Goal: Task Accomplishment & Management: Use online tool/utility

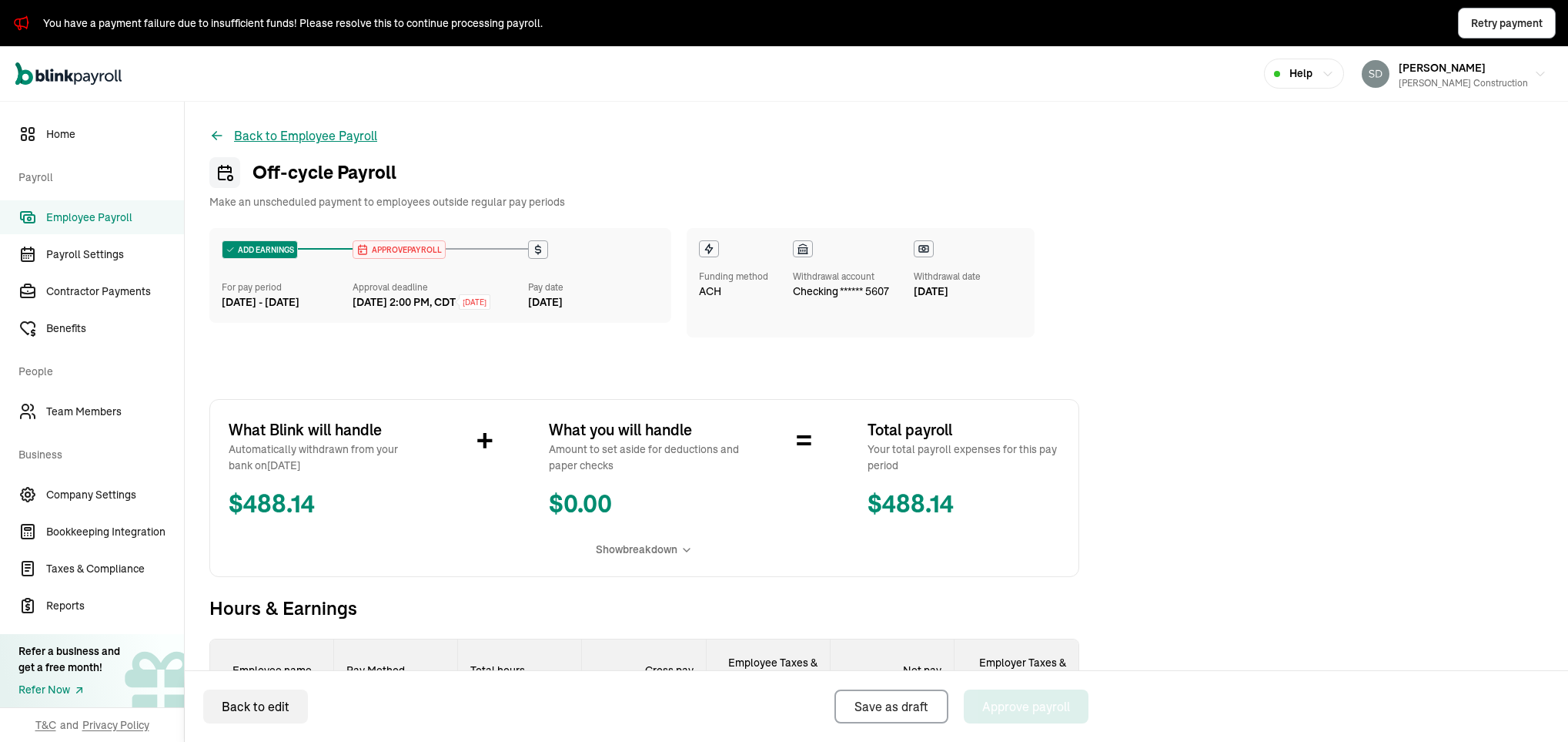
click at [344, 135] on button "Back to Employee Payroll" at bounding box center [294, 136] width 168 height 18
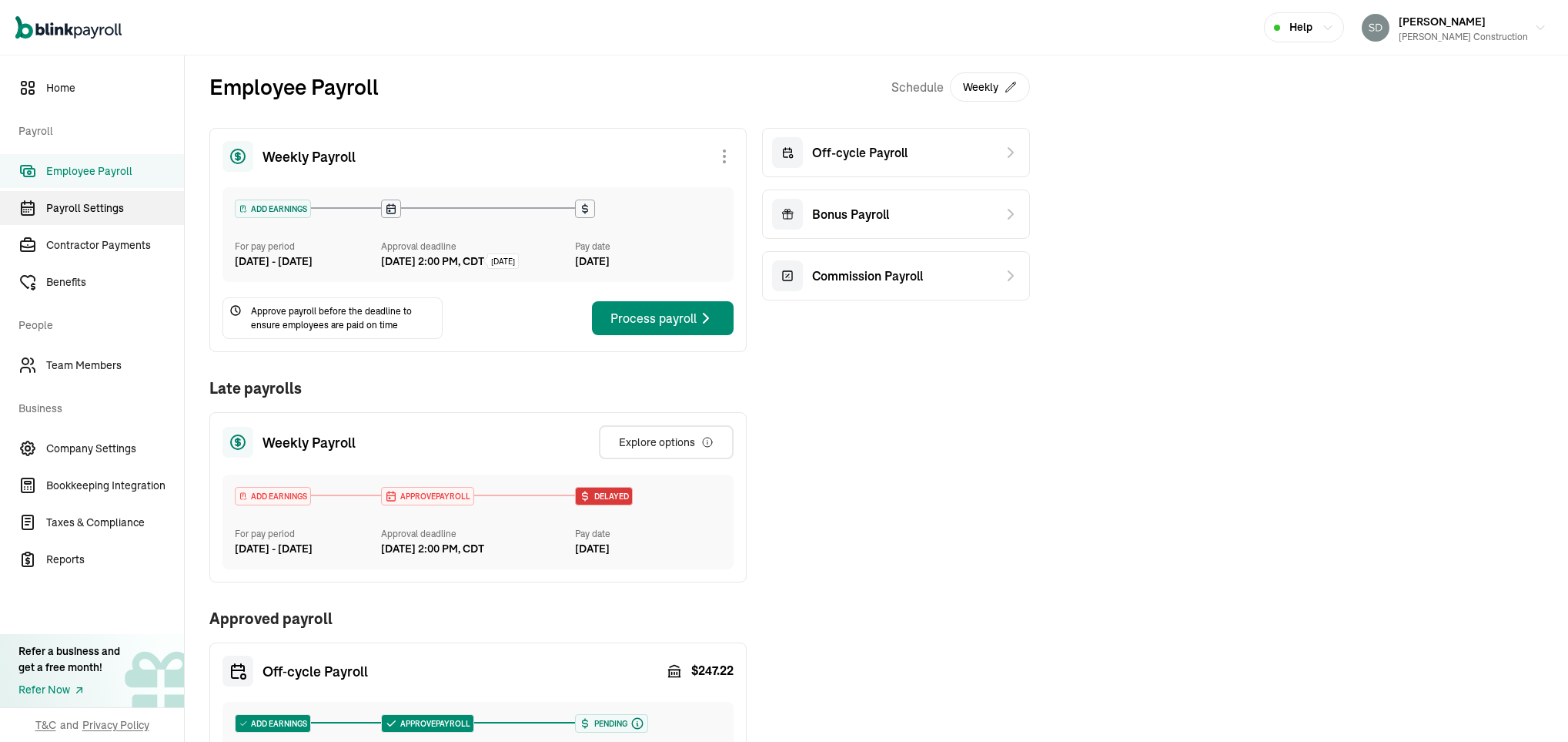
click at [111, 211] on span "Payroll Settings" at bounding box center [115, 208] width 138 height 16
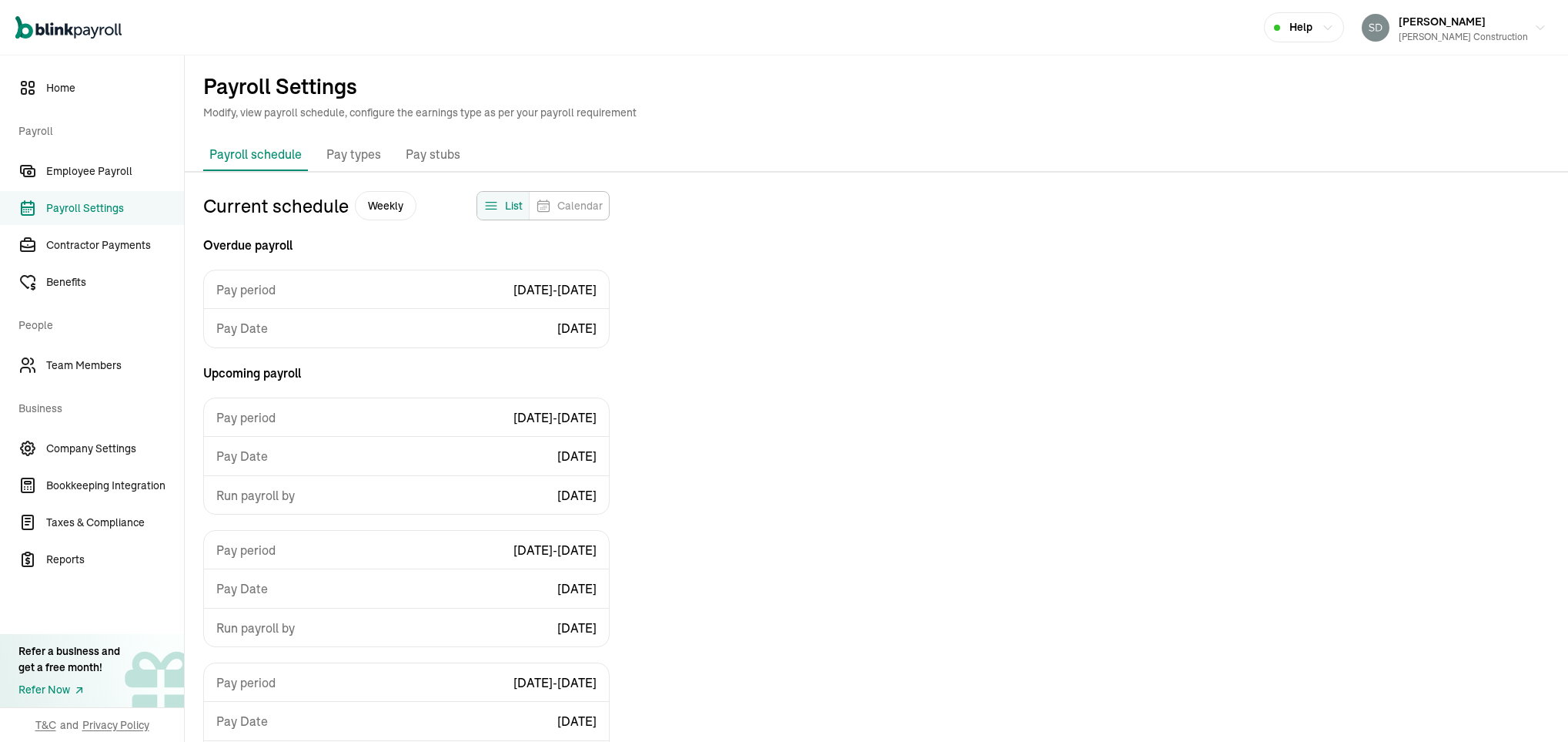
scroll to position [138, 0]
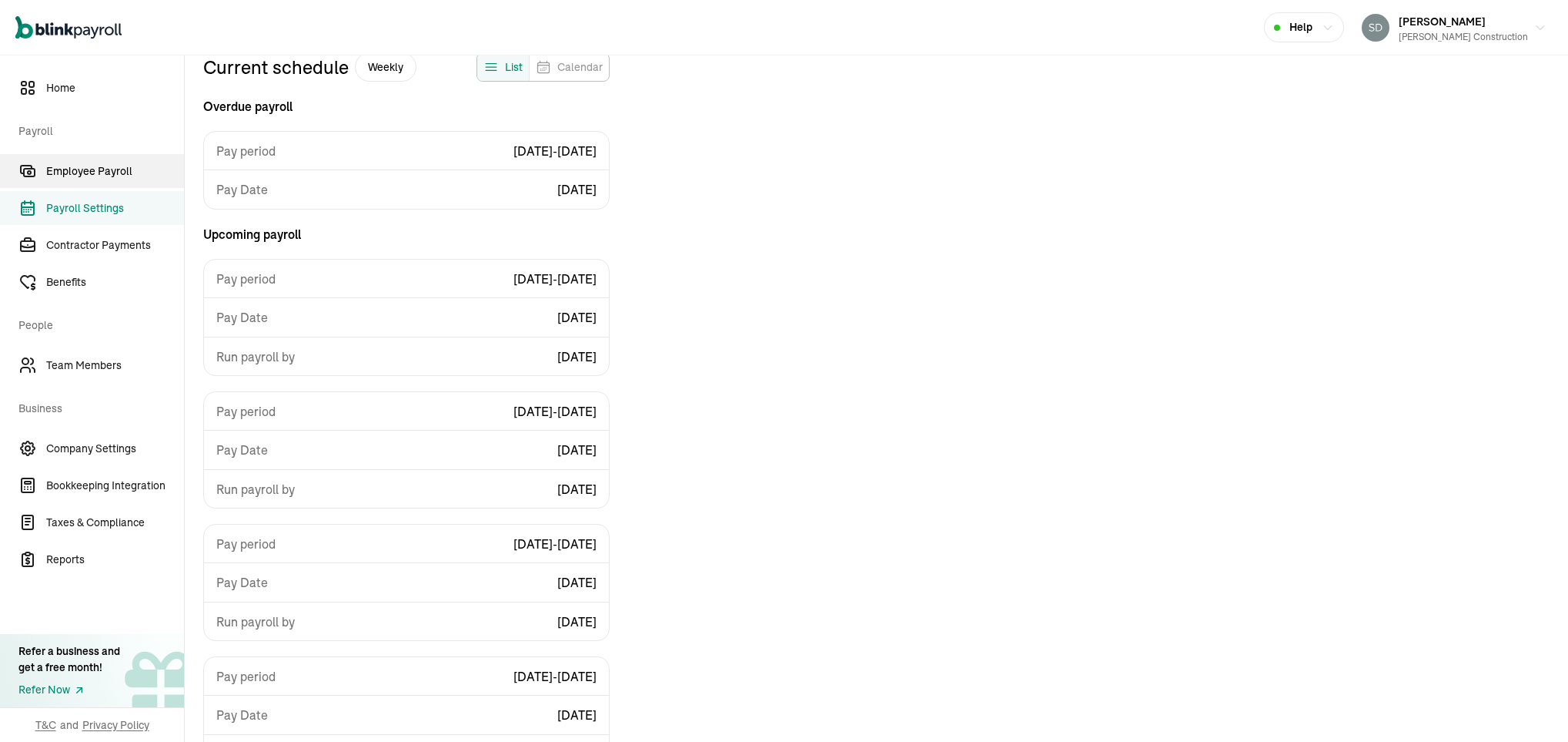
click at [100, 164] on span "Employee Payroll" at bounding box center [115, 171] width 138 height 16
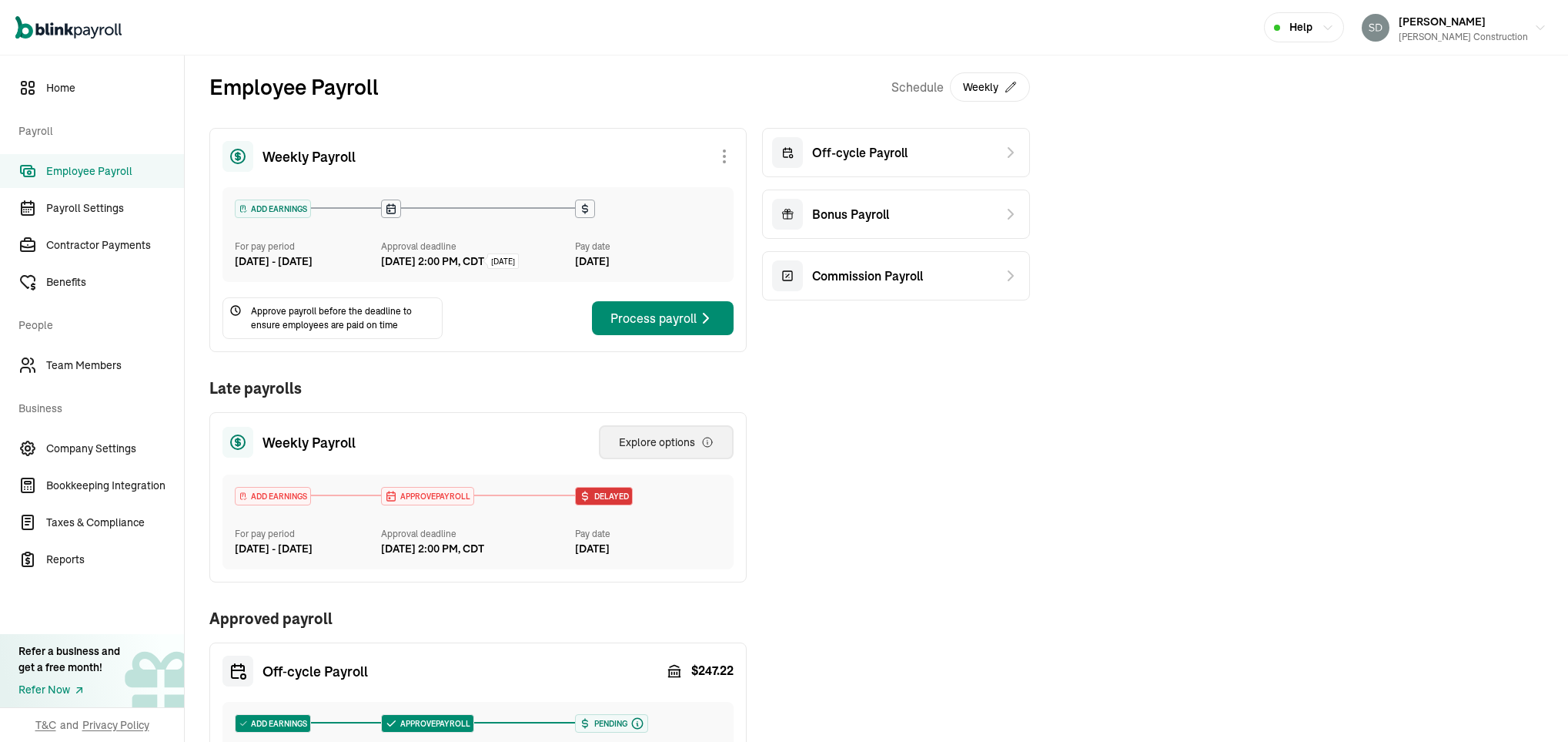
click at [687, 450] on div "Explore options" at bounding box center [666, 442] width 95 height 15
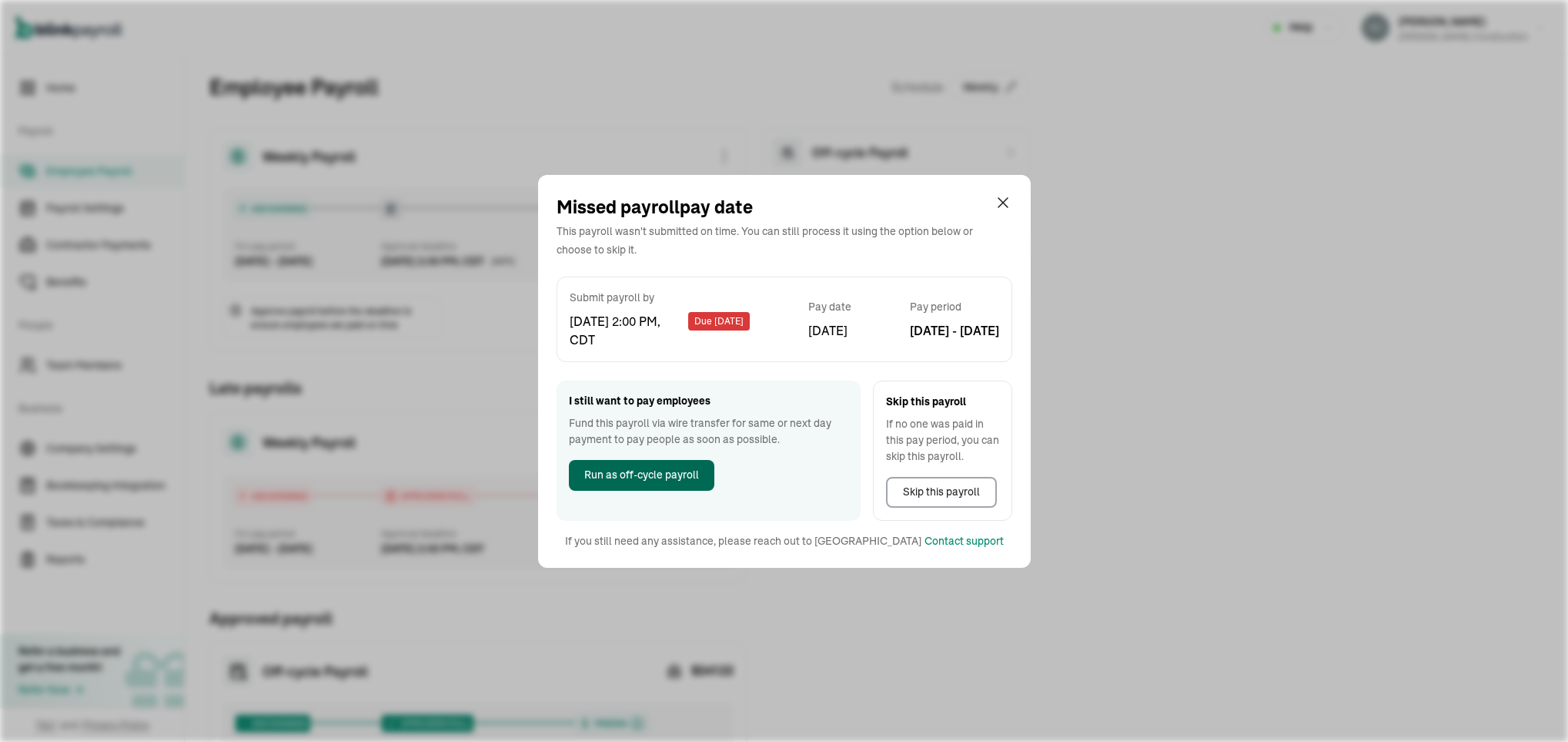
click at [672, 476] on span "Run as off-cycle payroll" at bounding box center [642, 474] width 115 height 16
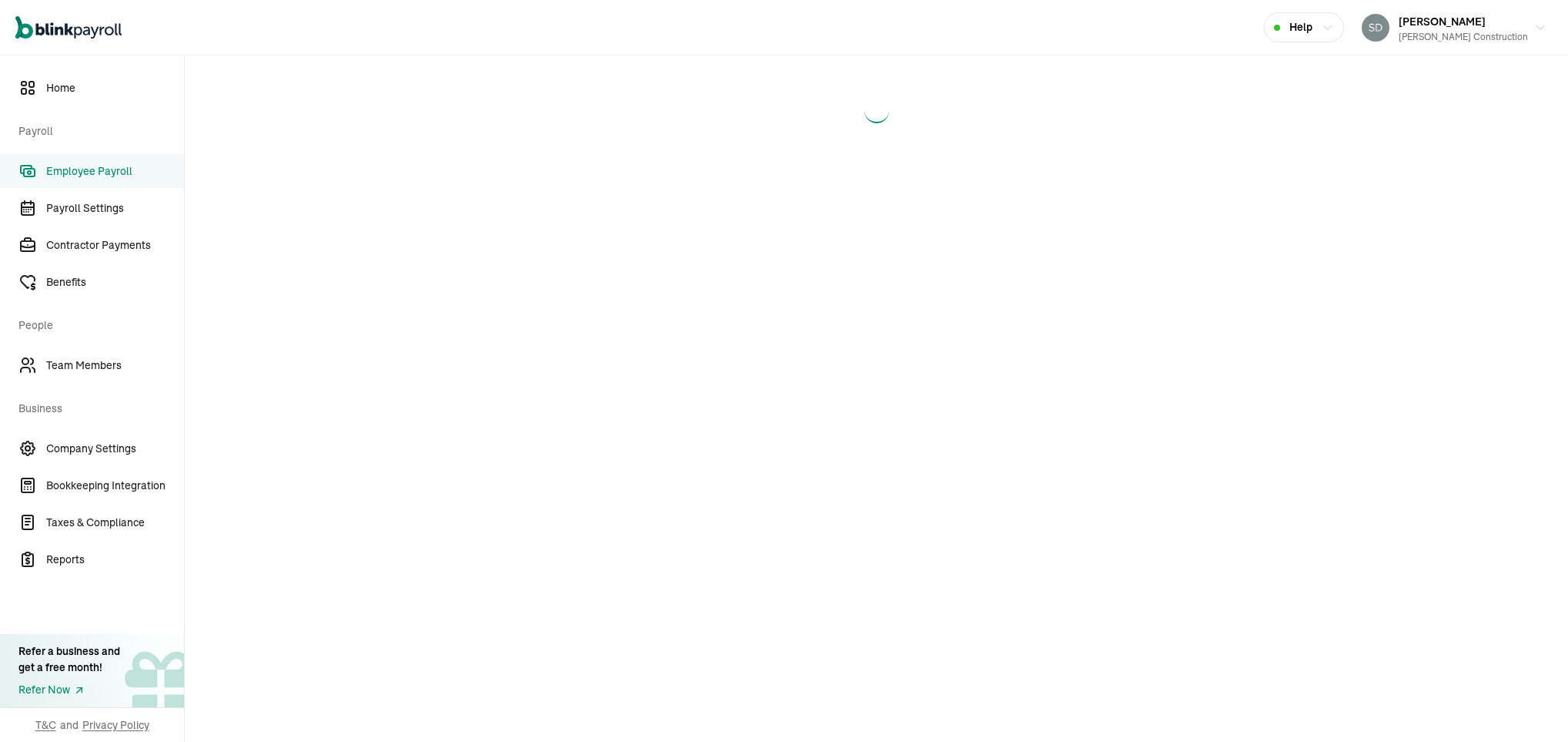
select select "direct_deposit"
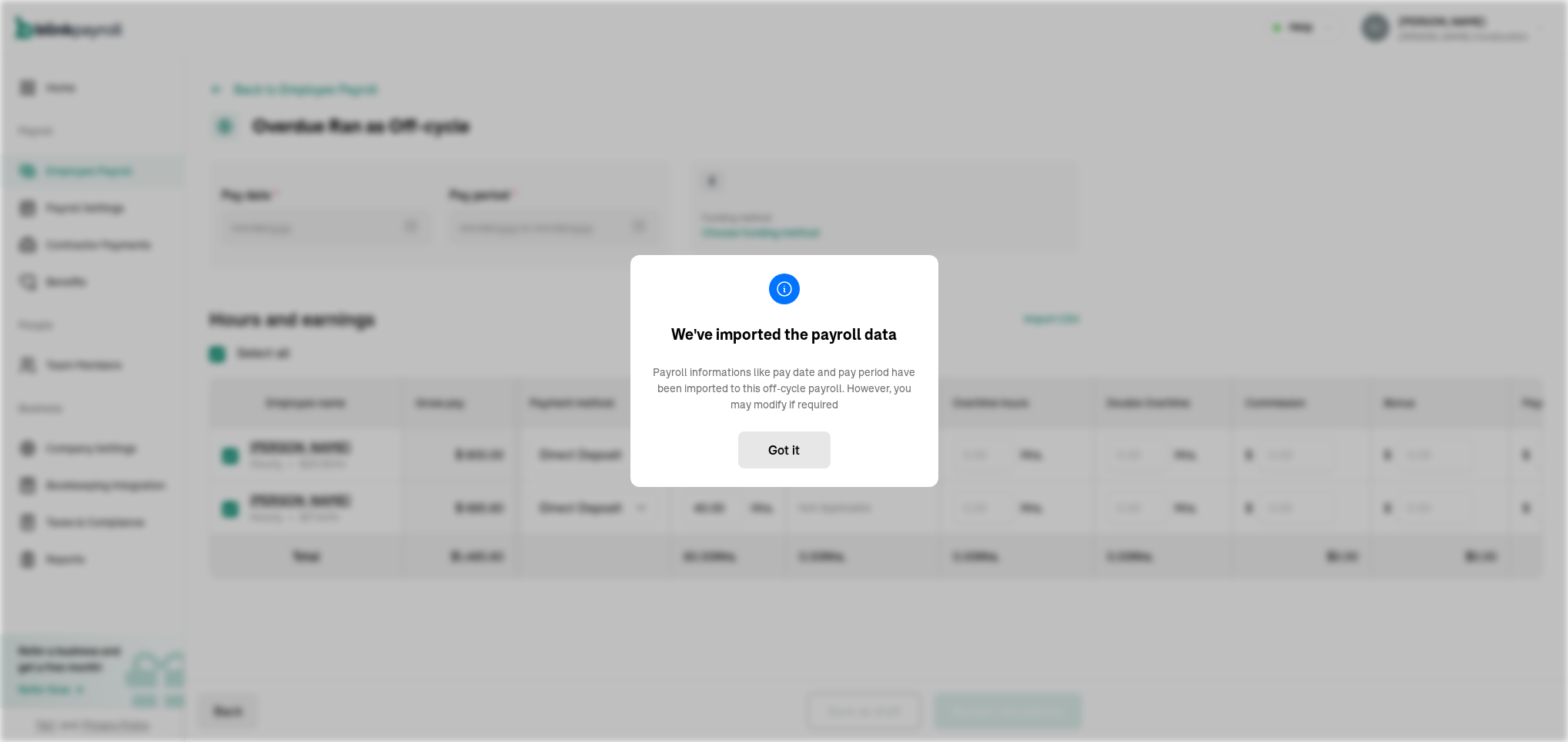
type input "[DATE] ~ [DATE]"
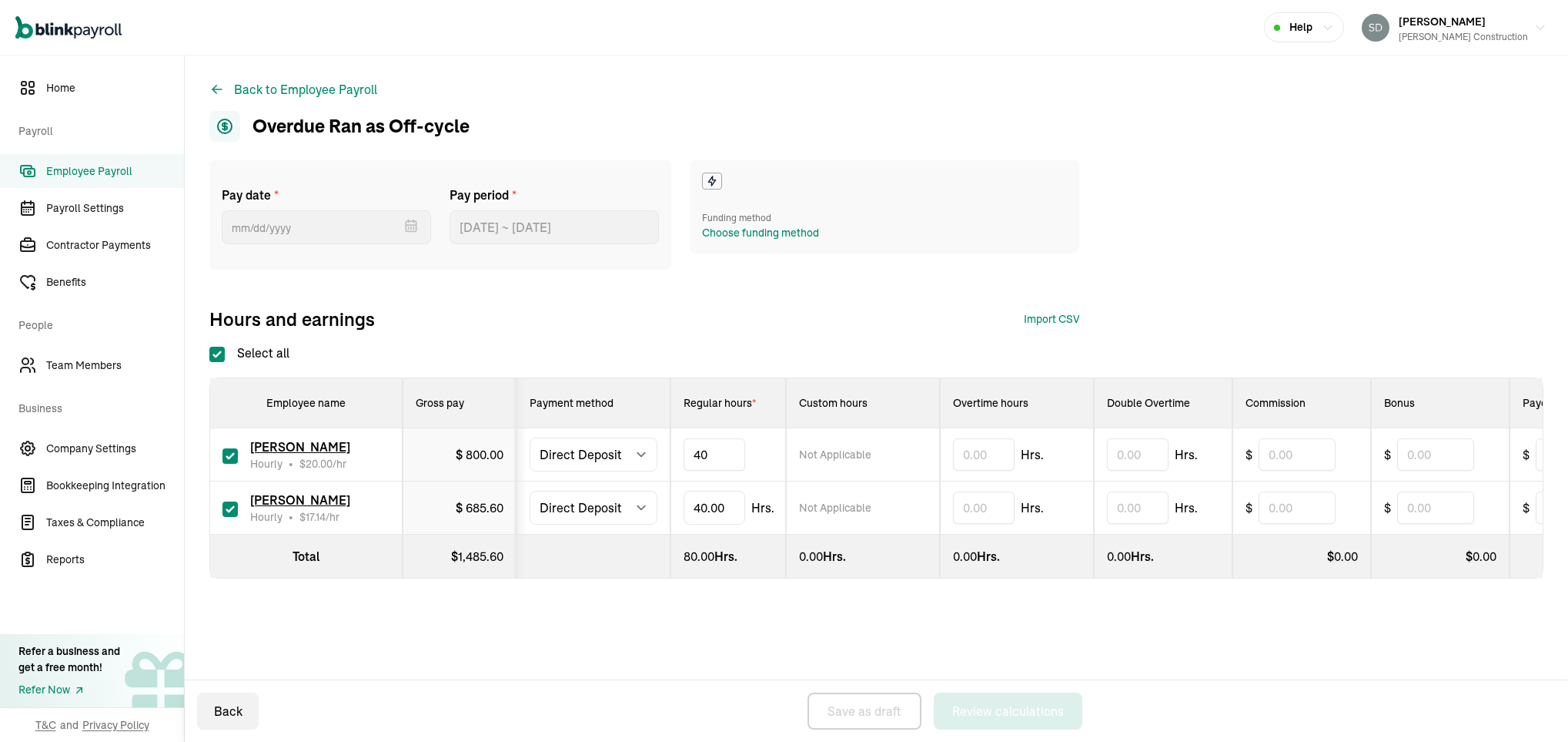
type input "4"
type input "10"
type input "4"
type input "13"
click at [727, 227] on div "Choose funding method" at bounding box center [760, 233] width 117 height 16
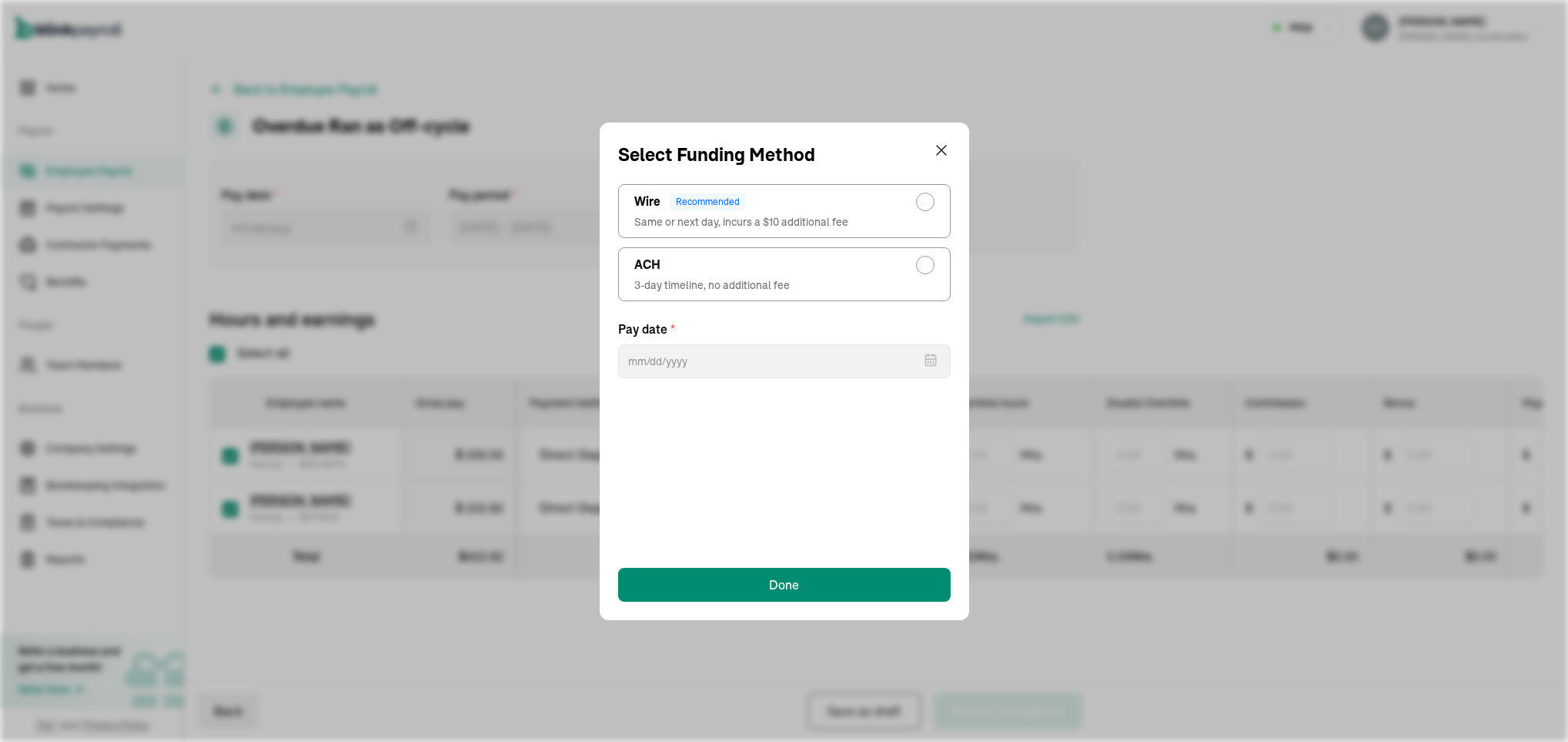
click at [788, 227] on span "Same or next day, incurs a $10 additional fee" at bounding box center [784, 222] width 300 height 15
click at [923, 204] on input "Wire Recommended Same or next day, incurs a $10 additional fee" at bounding box center [929, 198] width 13 height 13
radio input "true"
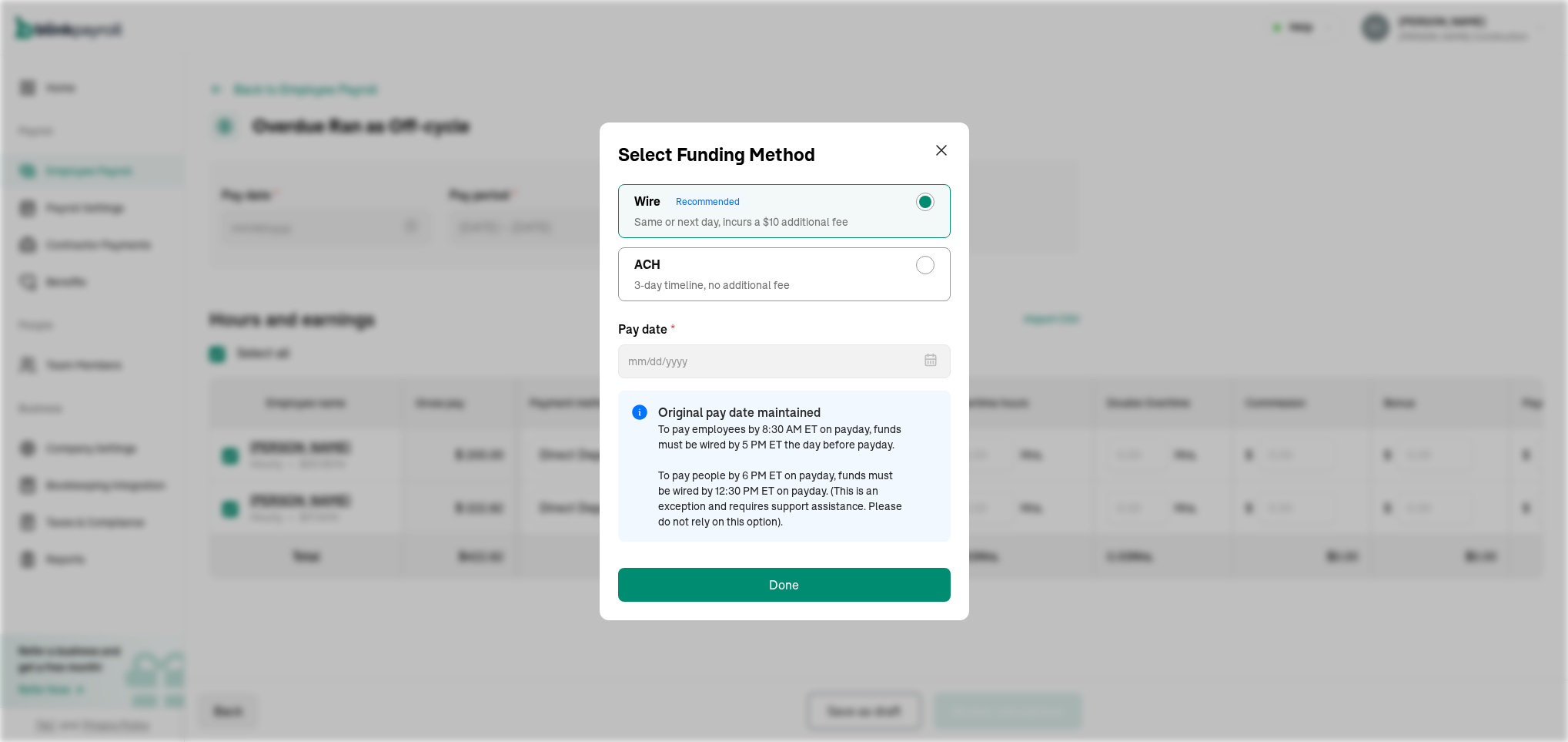
type input "[DATE]"
click at [782, 269] on div "ACH" at bounding box center [784, 265] width 300 height 18
click at [923, 267] on input "ACH 3-day timeline, no additional fee" at bounding box center [929, 261] width 13 height 13
radio input "true"
select select "731"
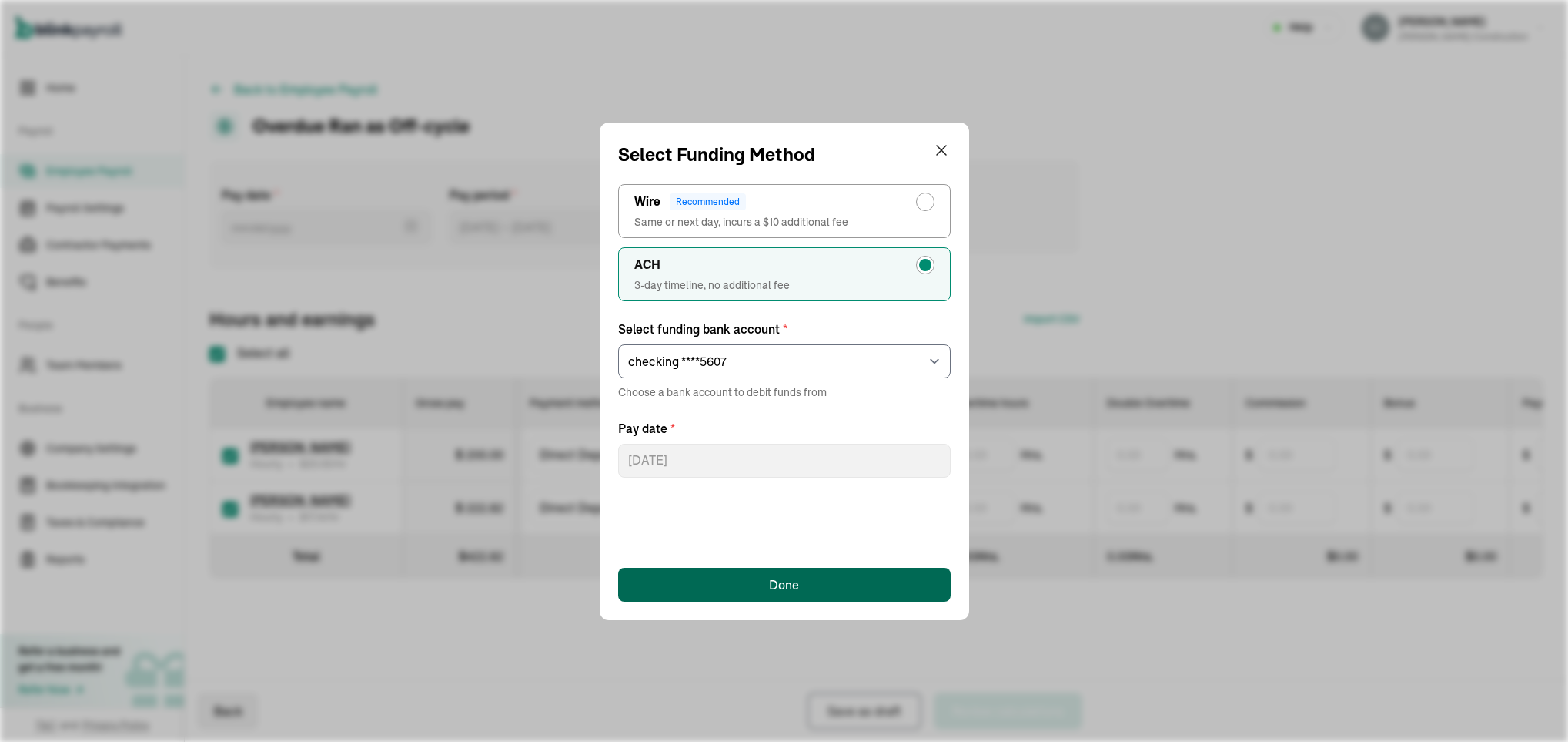
click at [769, 590] on div "Done" at bounding box center [784, 585] width 30 height 18
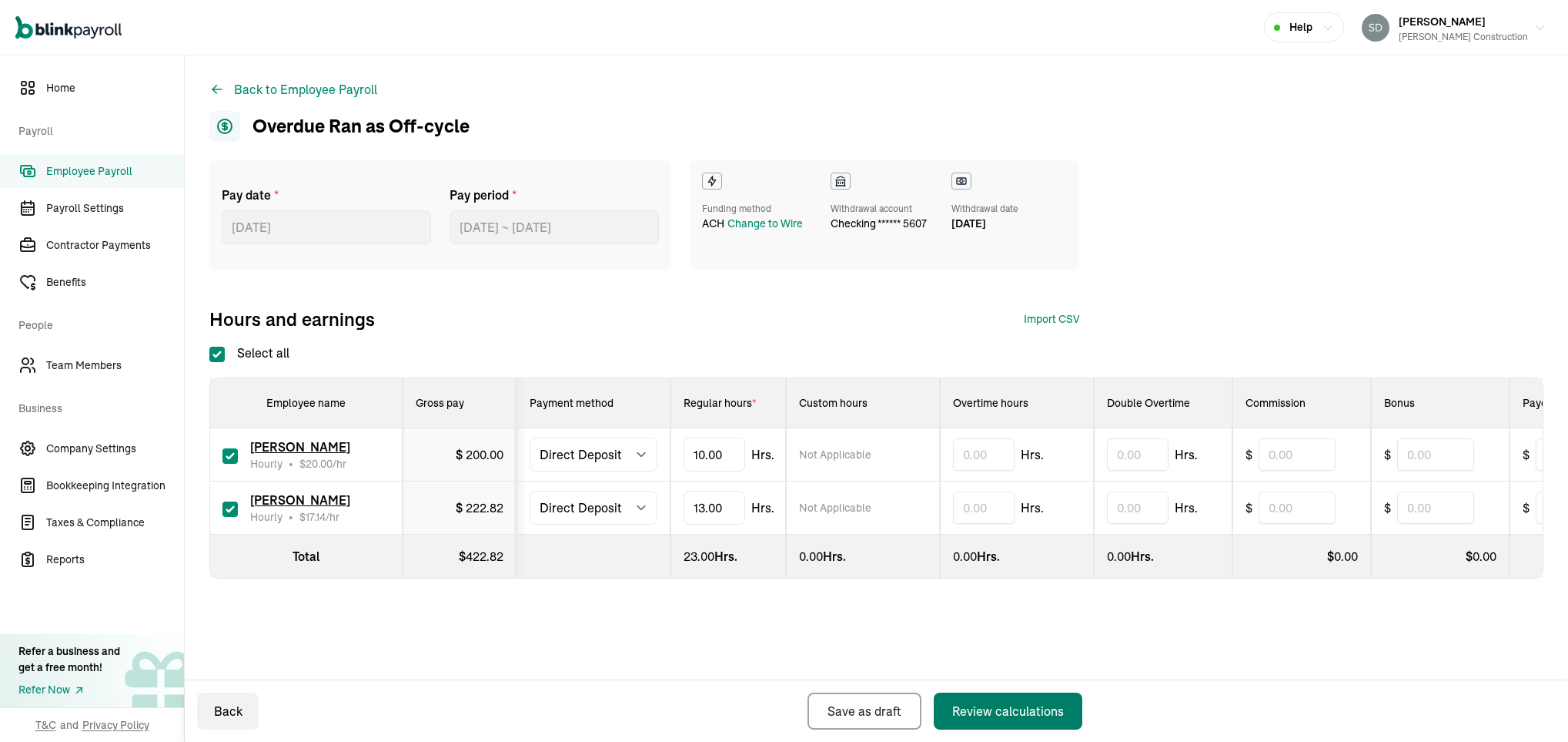
click at [1007, 703] on div "Review calculations" at bounding box center [1008, 711] width 112 height 18
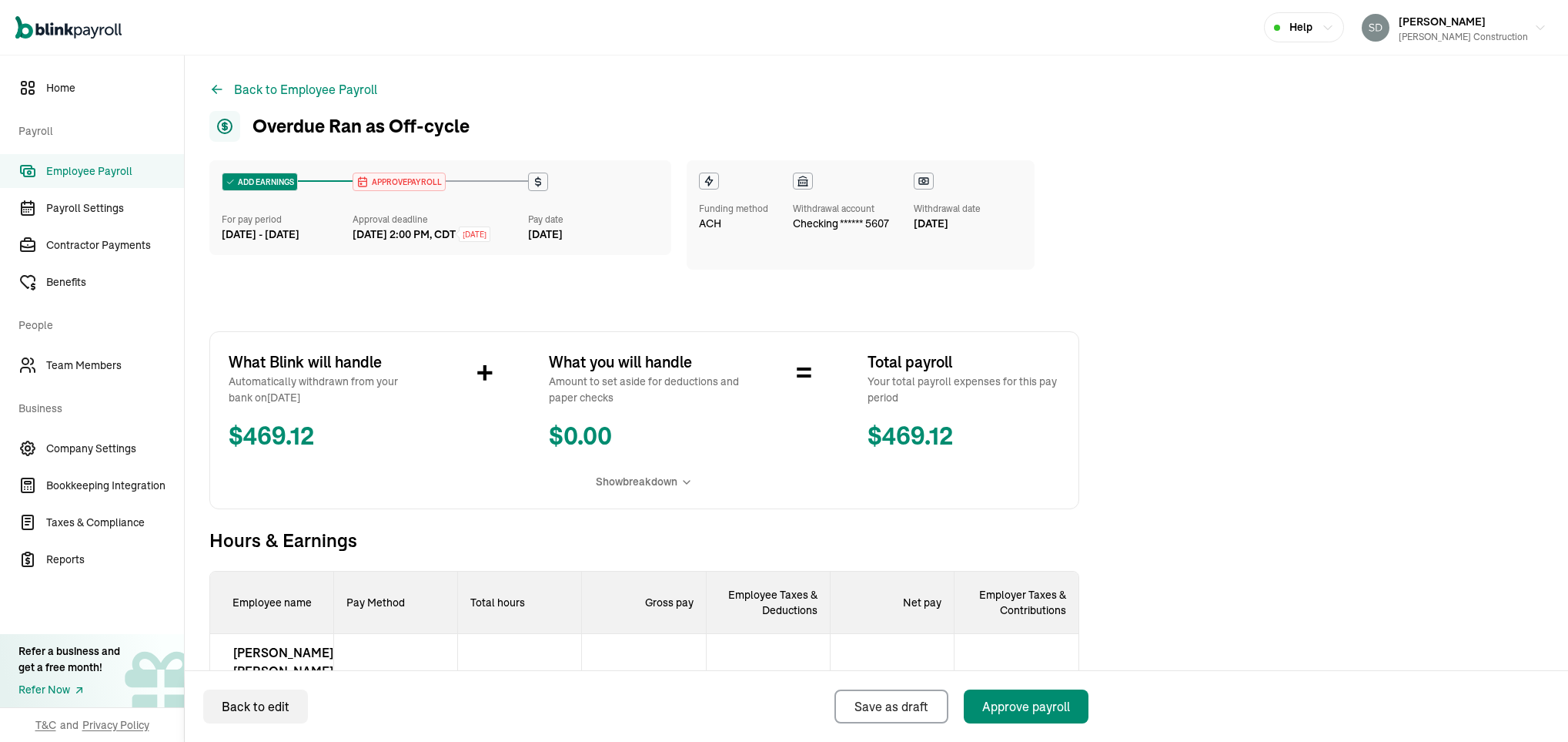
scroll to position [222, 0]
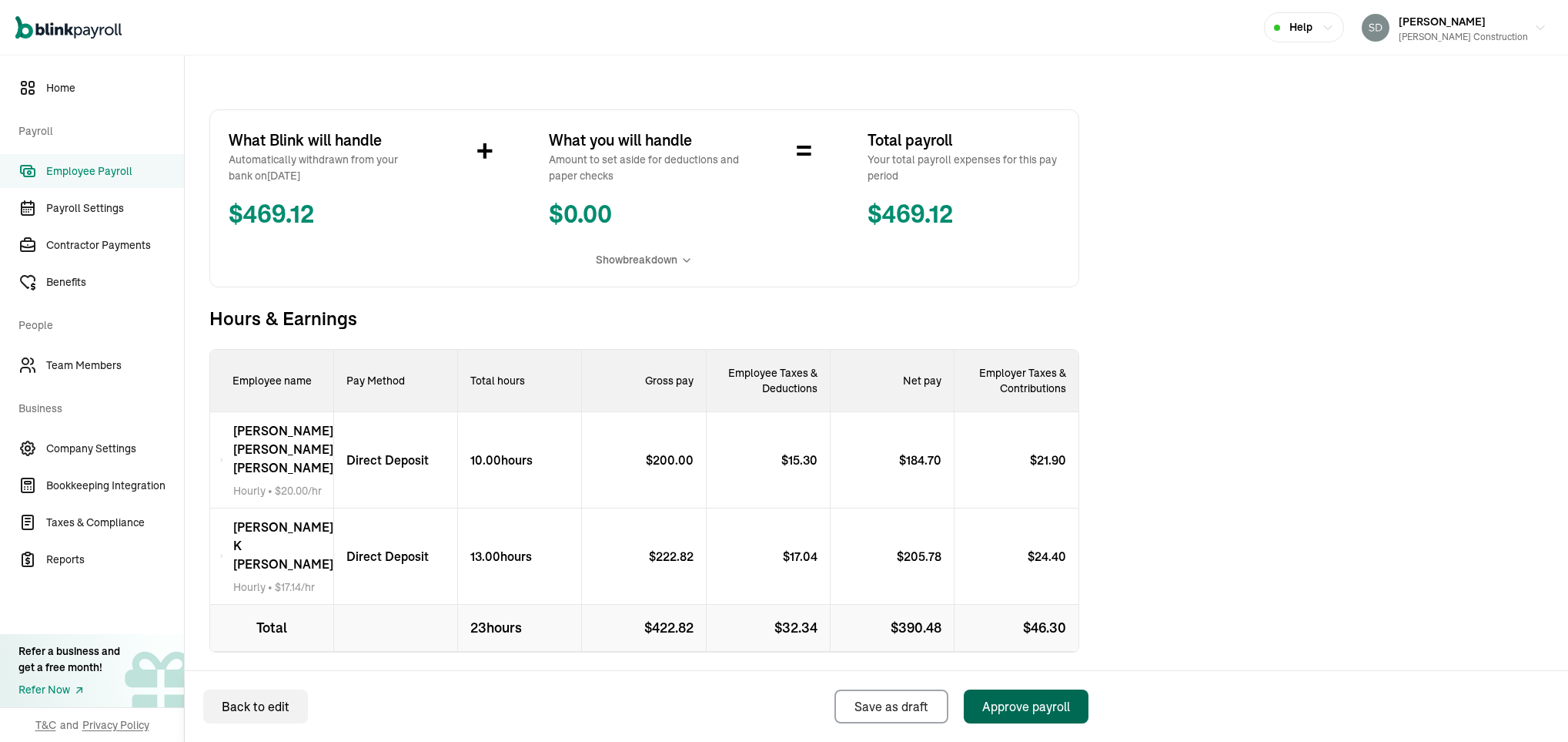
click at [1009, 708] on div "Approve payroll" at bounding box center [1026, 707] width 88 height 18
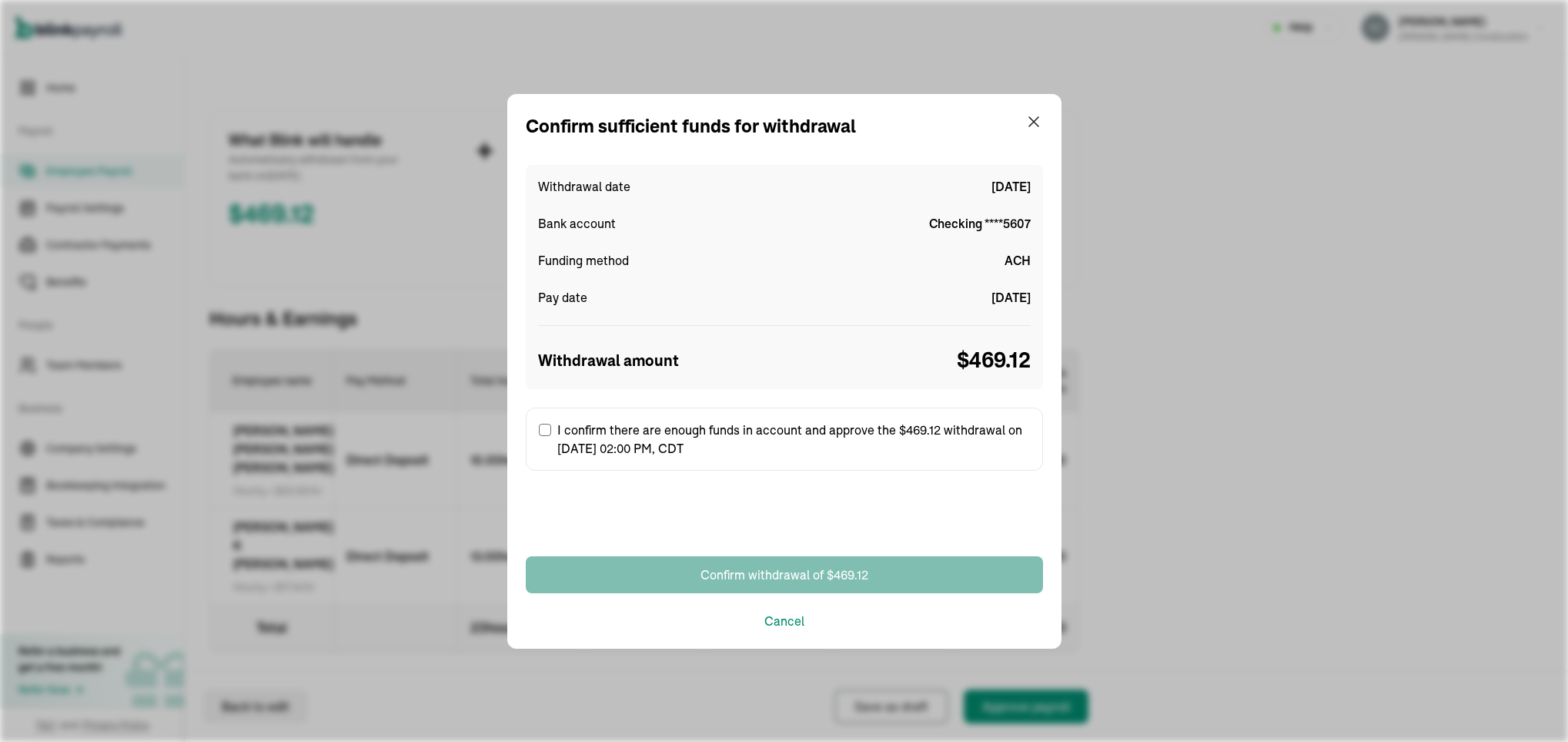
click at [546, 433] on input "I confirm there are enough funds in account and approve the $469.12 withdrawal …" at bounding box center [544, 430] width 13 height 13
checkbox input "true"
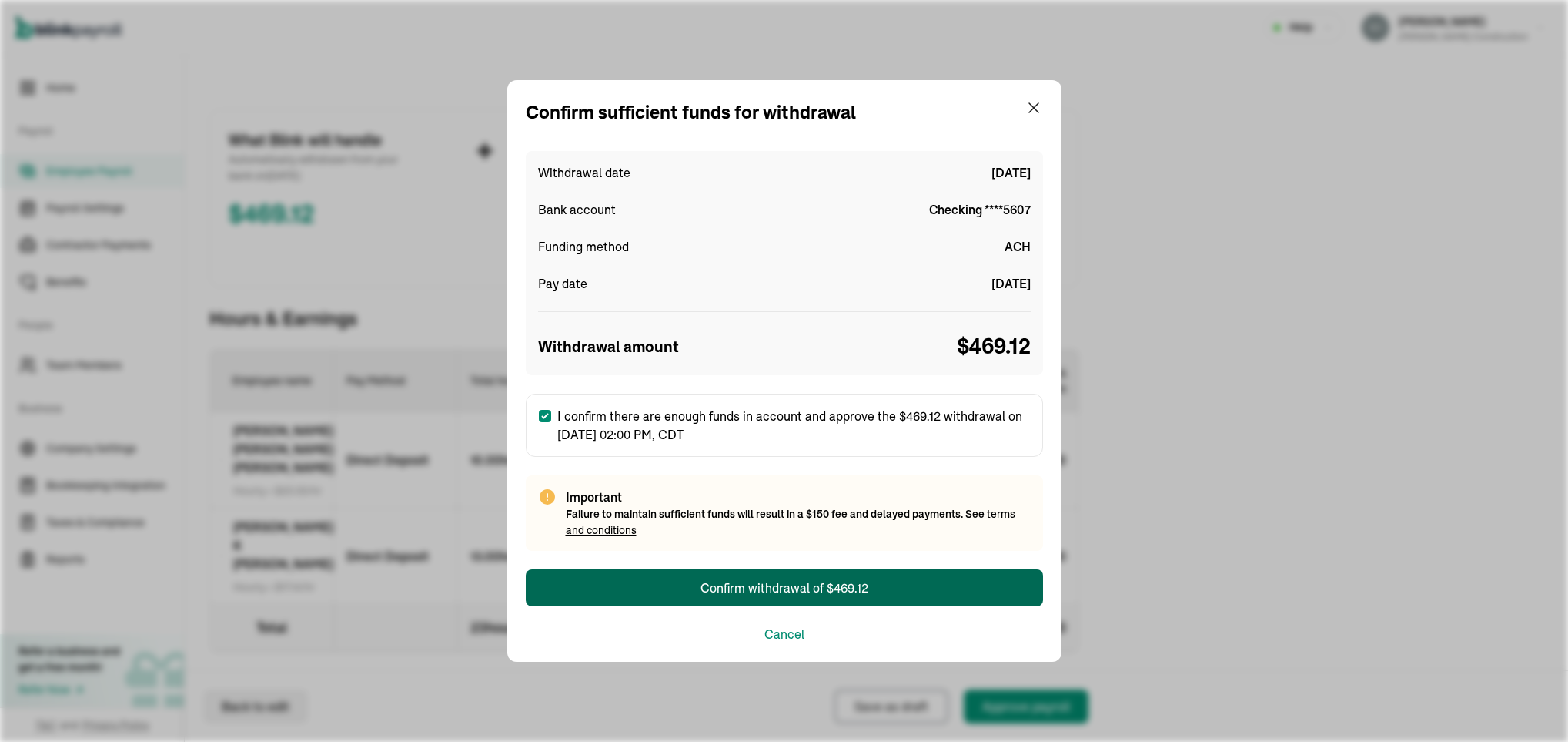
click at [742, 585] on div "Confirm withdrawal of $469.12" at bounding box center [784, 588] width 168 height 18
click at [802, 580] on div "Confirm withdrawal of $469.12" at bounding box center [784, 588] width 168 height 18
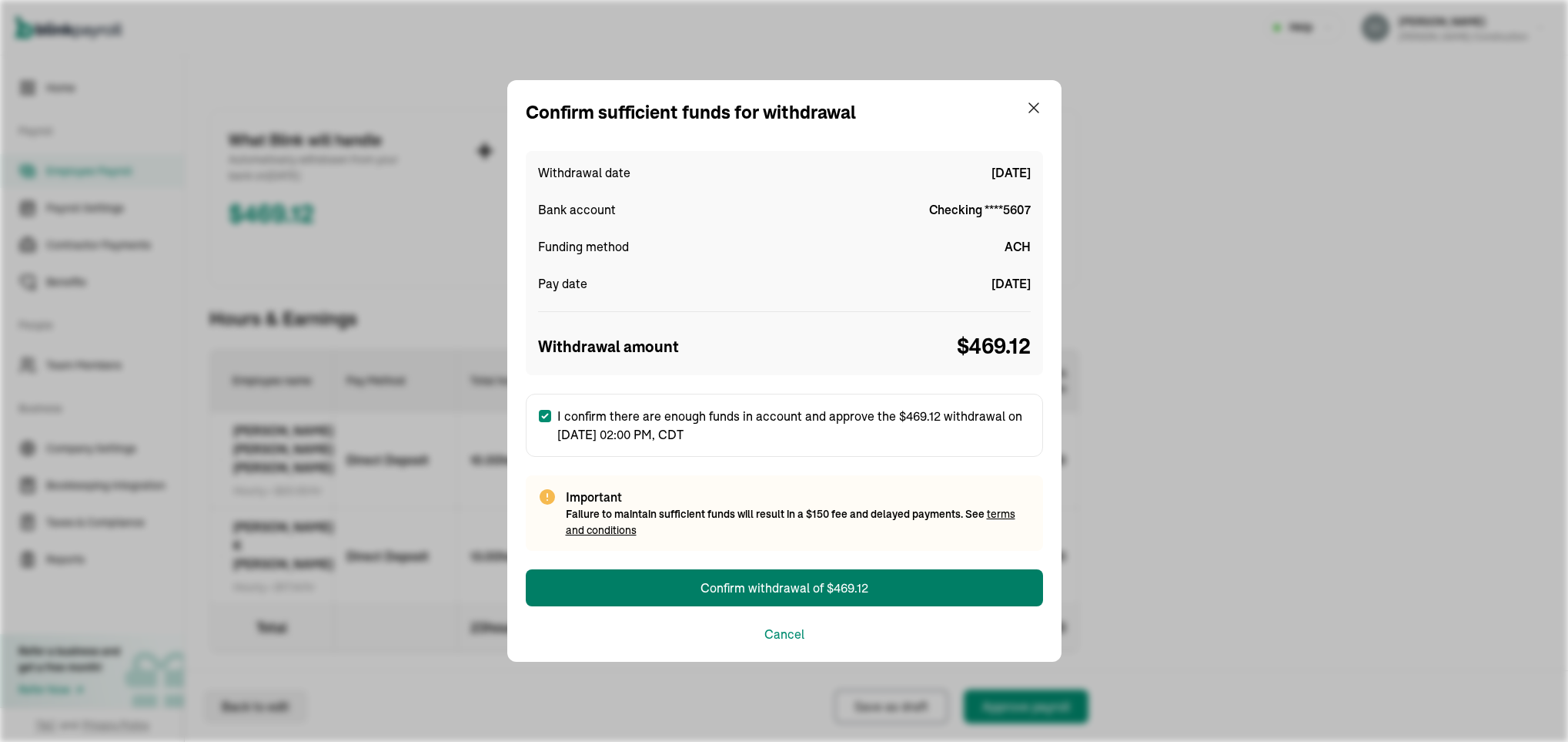
click at [1430, 54] on div "Confirm sufficient funds for withdrawal Withdrawal date [DATE] Bank account Che…" at bounding box center [784, 371] width 1568 height 742
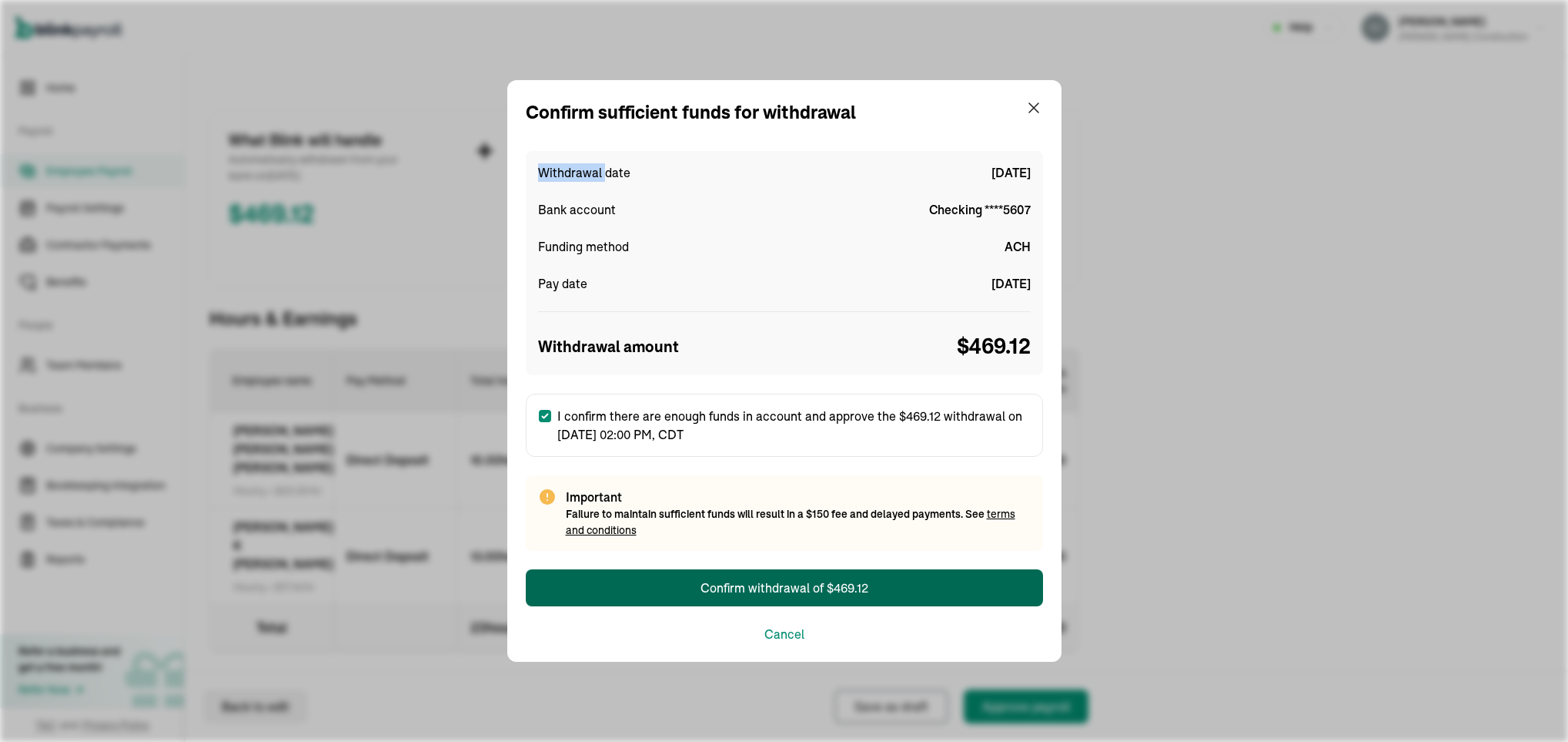
click at [795, 589] on div "Confirm withdrawal of $469.12" at bounding box center [784, 588] width 168 height 18
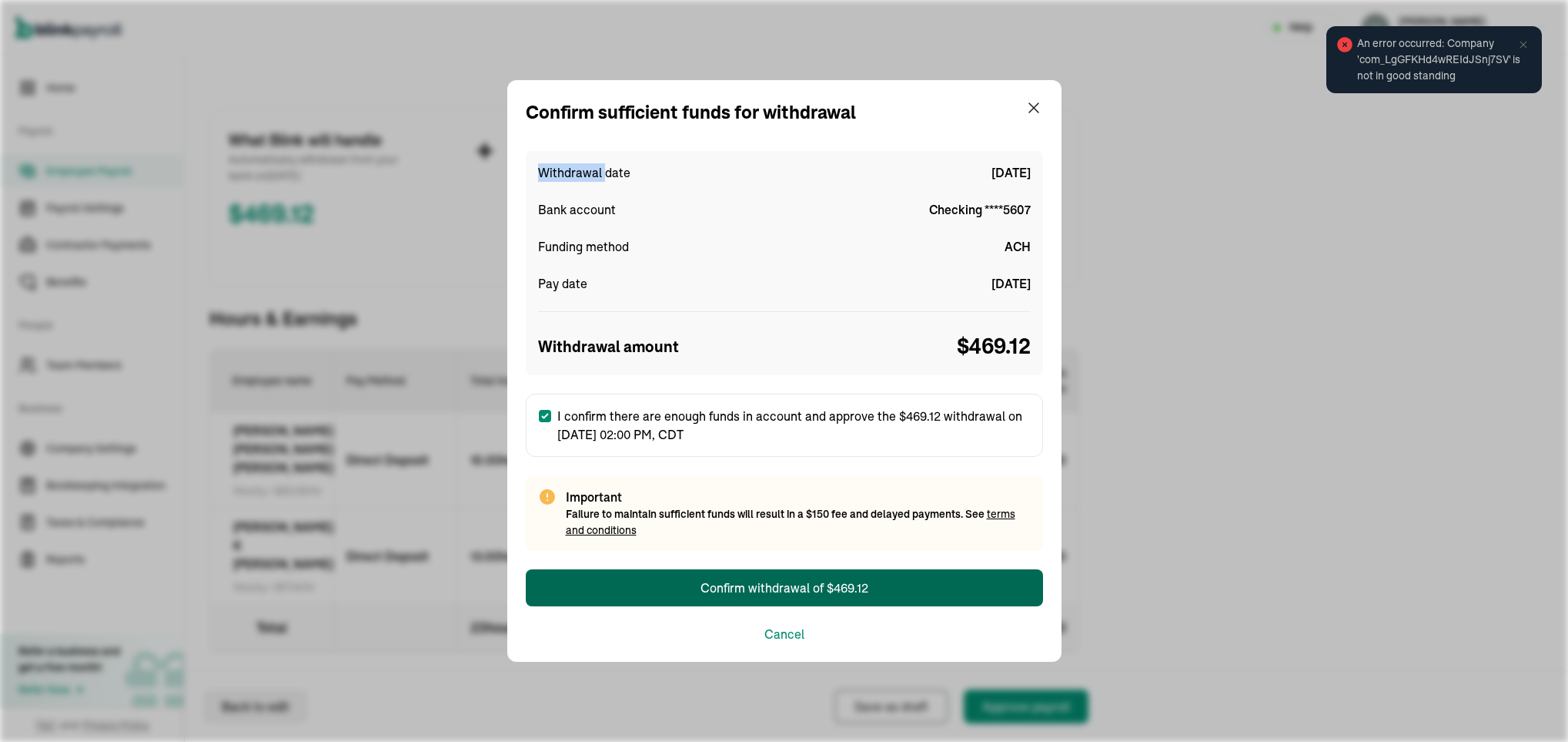
click at [795, 589] on div "Confirm withdrawal of $469.12" at bounding box center [784, 588] width 168 height 18
